Goal: Communication & Community: Connect with others

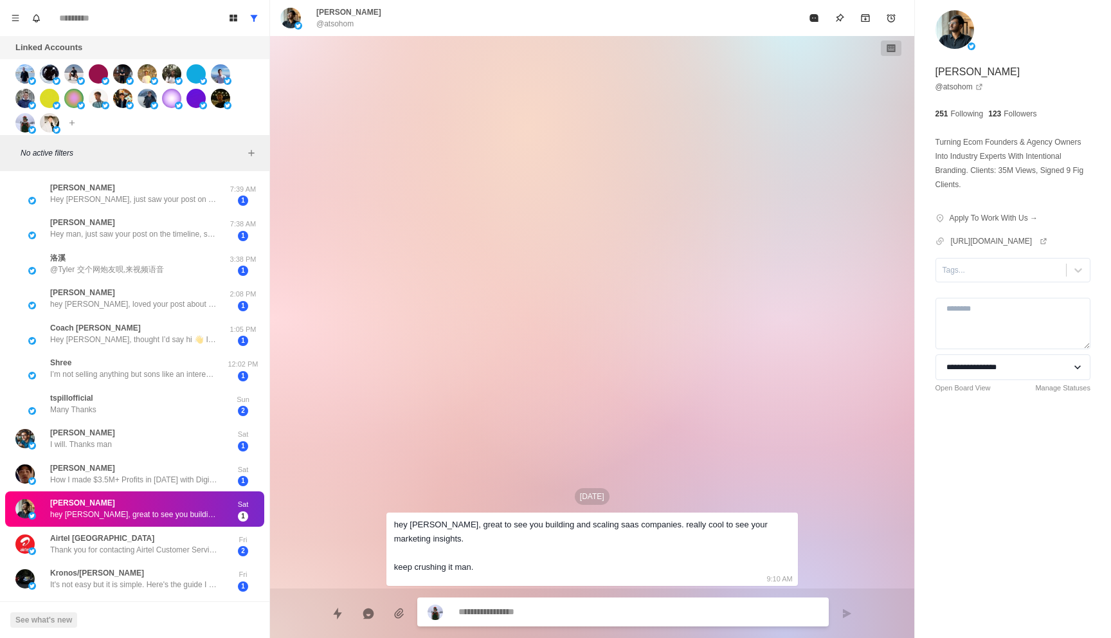
type textarea "*"
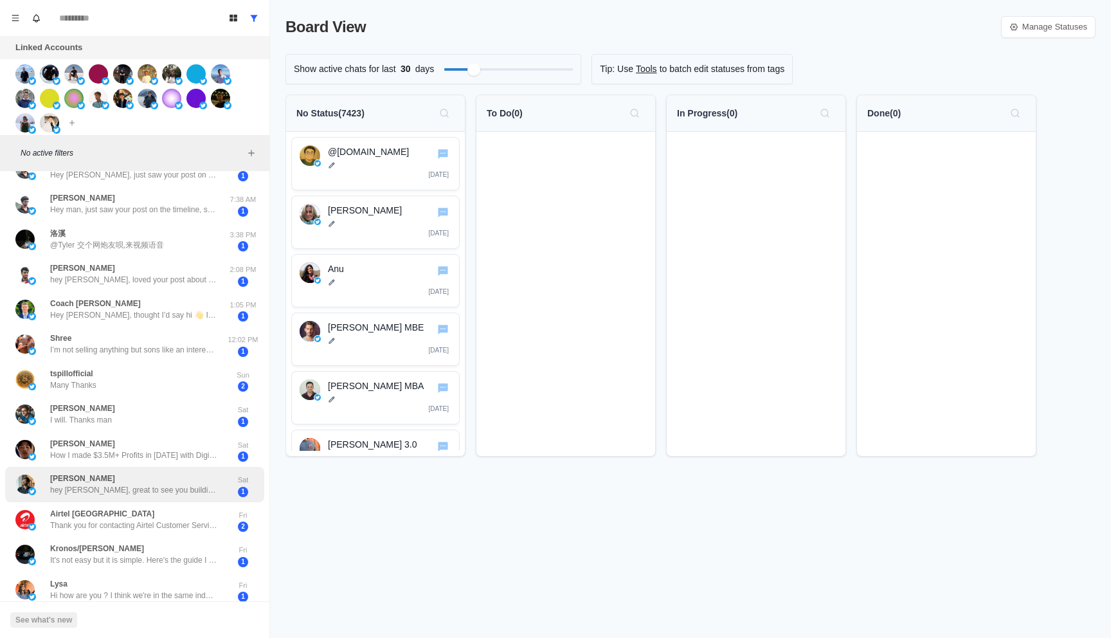
scroll to position [27, 0]
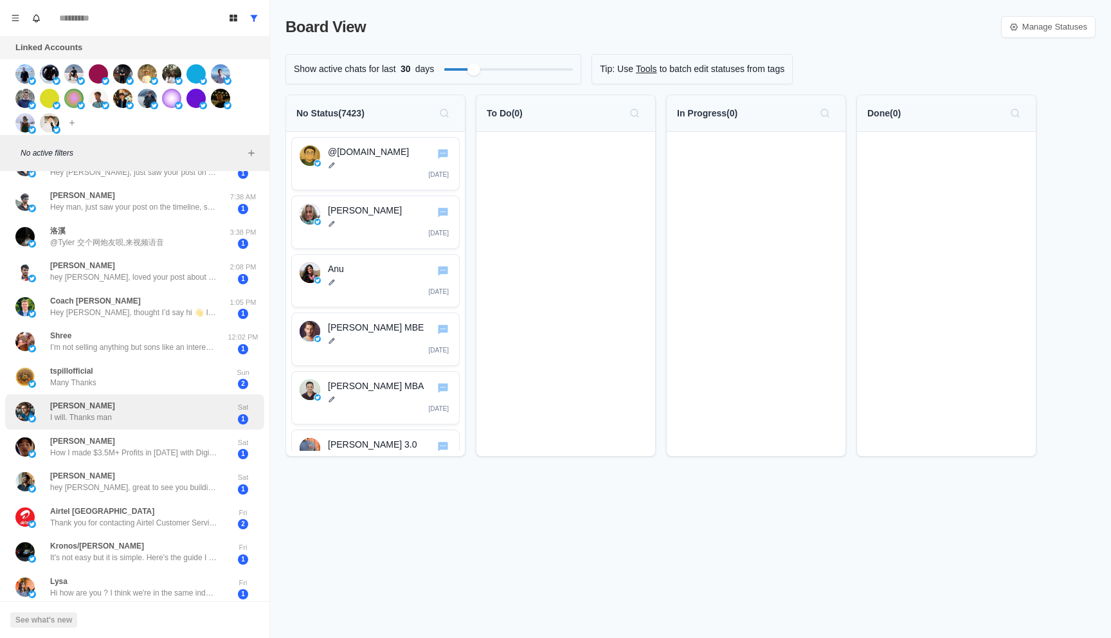
click at [110, 424] on div "Brady Long I will. Thanks man" at bounding box center [120, 411] width 211 height 25
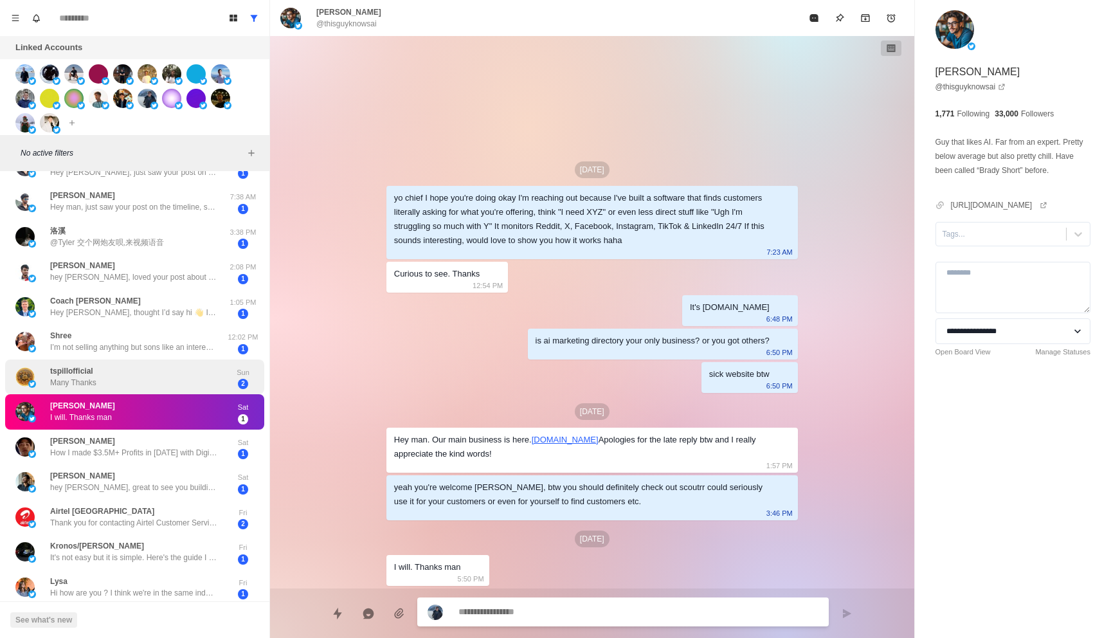
click at [127, 373] on div "tspillofficial Many Thanks" at bounding box center [120, 376] width 211 height 25
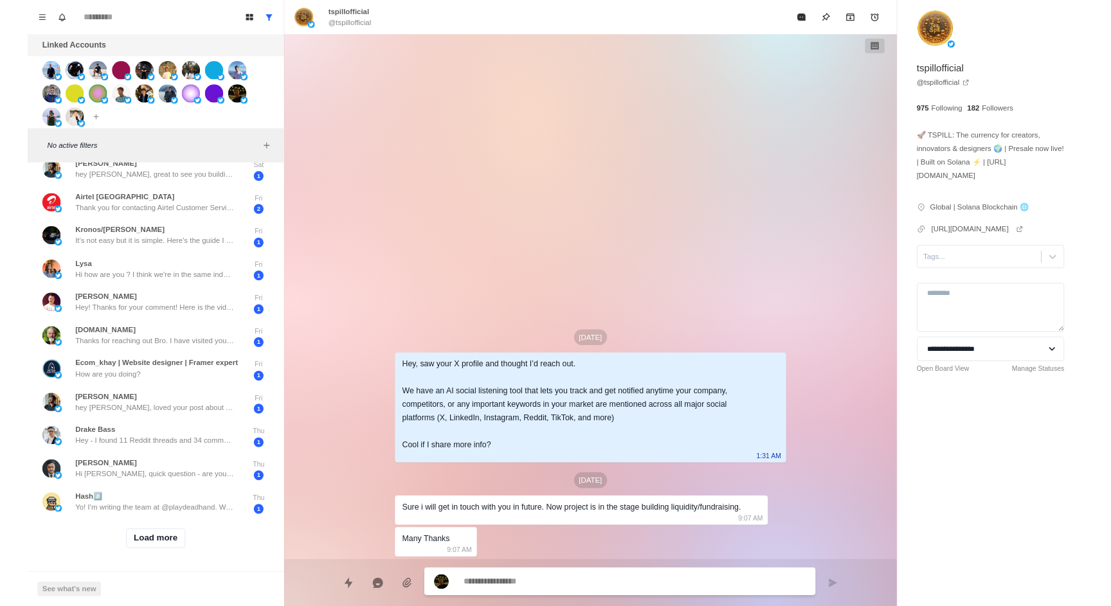
scroll to position [0, 0]
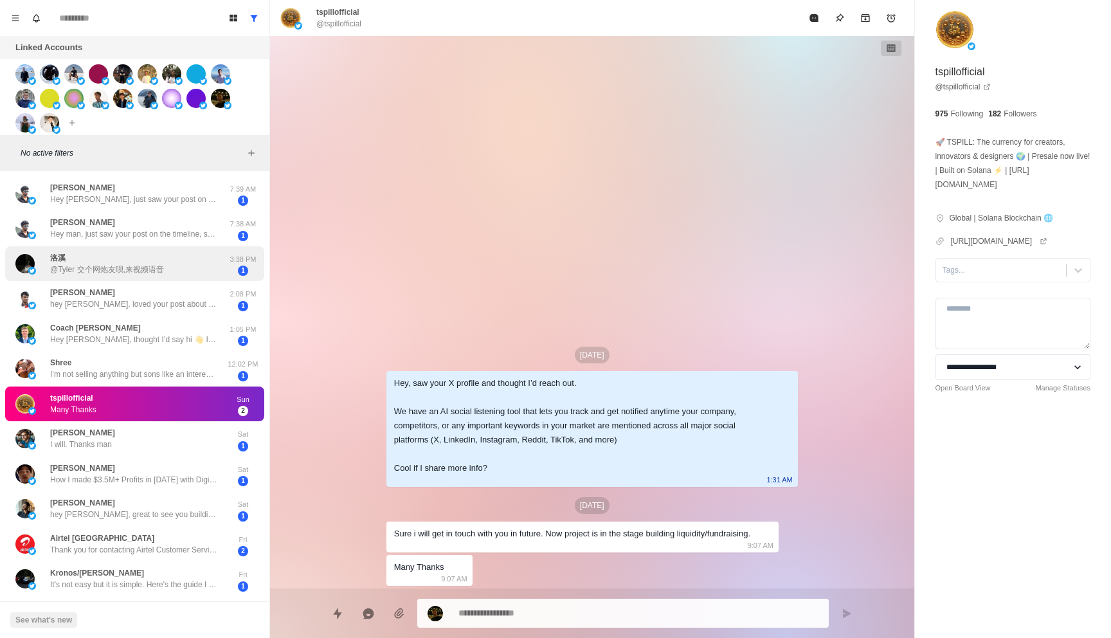
click at [129, 262] on div "洛溪 @Tyler 交个网炮友呗,来视频语音" at bounding box center [107, 263] width 114 height 23
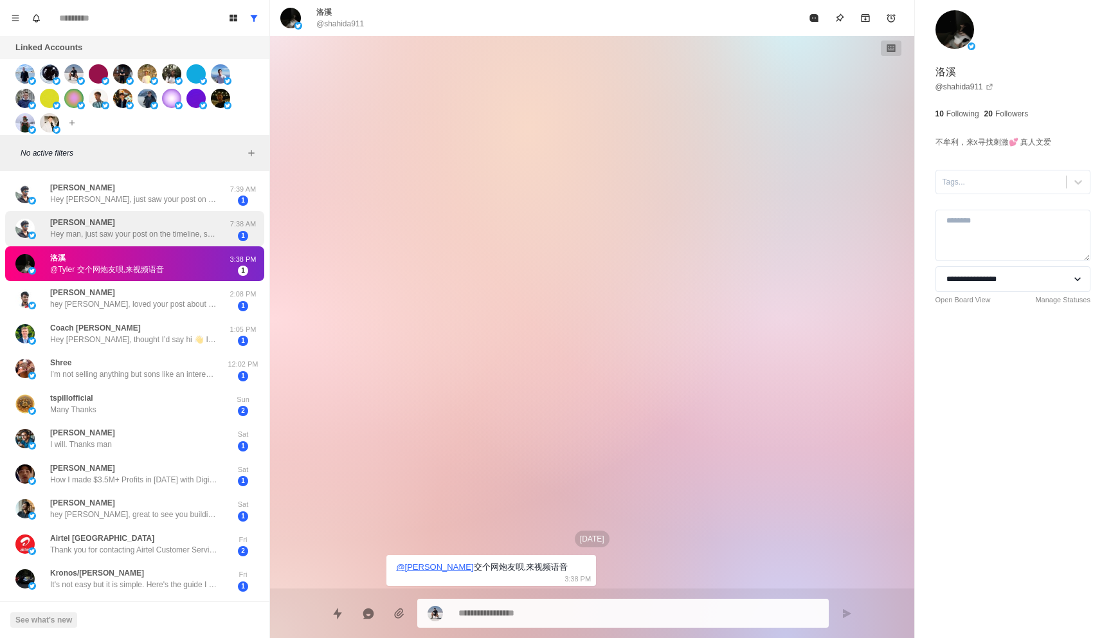
click at [141, 220] on div "Vimalesh Hey man, just saw your post on the timeline, saw you’re here to grow y…" at bounding box center [133, 228] width 167 height 23
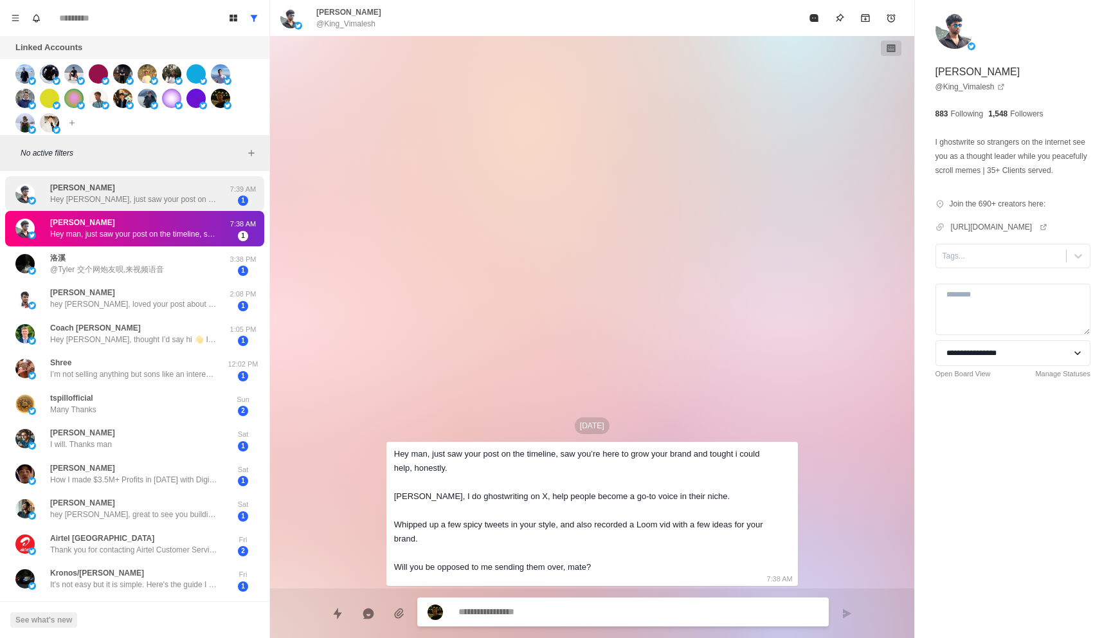
click at [139, 197] on p "Hey [PERSON_NAME], just saw your post on the timeline, saw you’re here to grow …" at bounding box center [133, 199] width 167 height 12
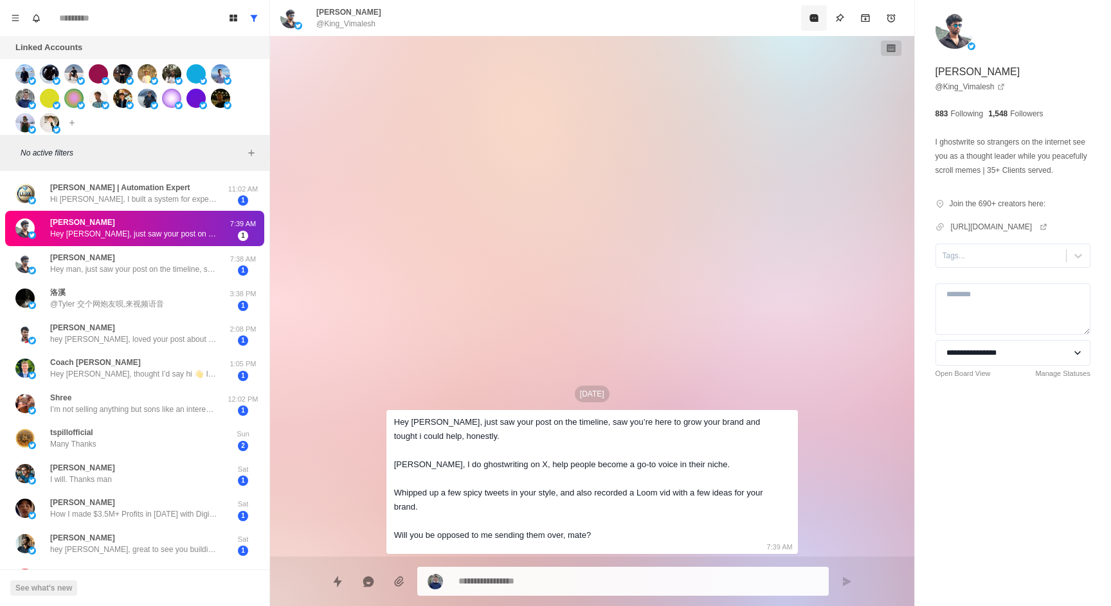
type textarea "*"
